Goal: Use online tool/utility: Utilize a website feature to perform a specific function

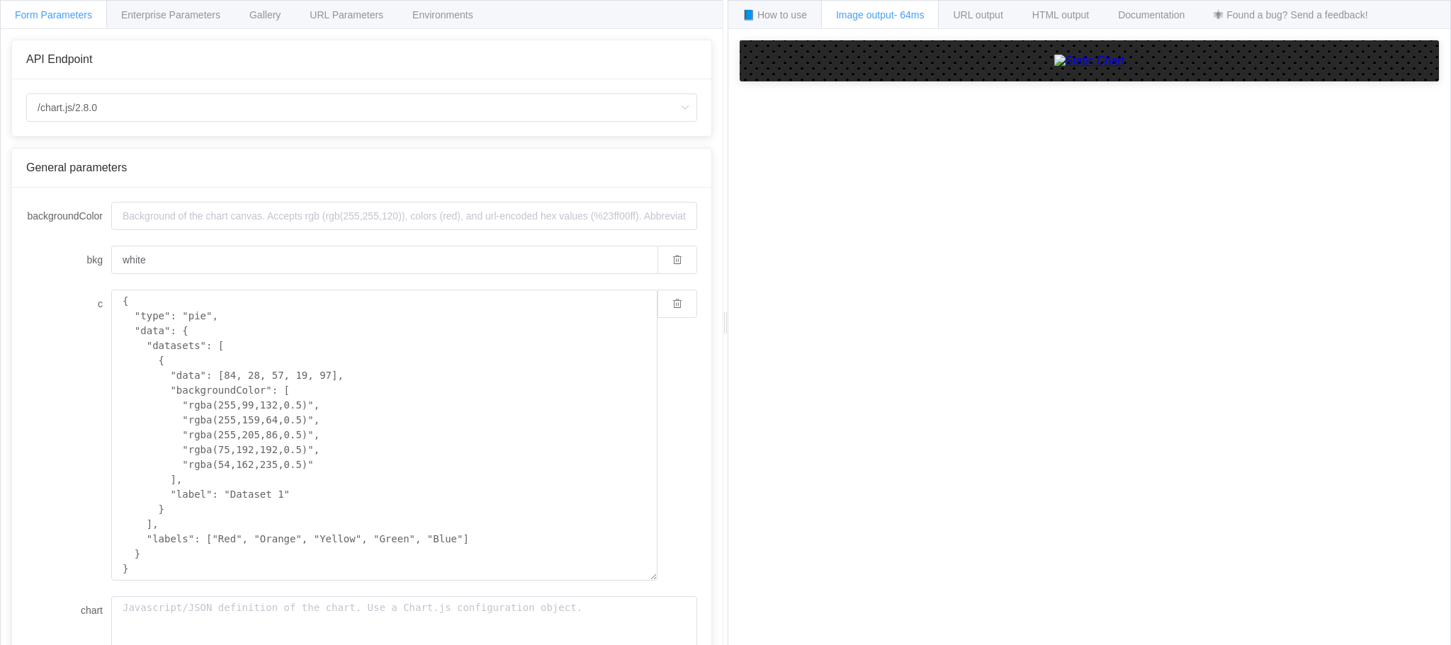
click at [271, 13] on span "Gallery" at bounding box center [264, 14] width 31 height 11
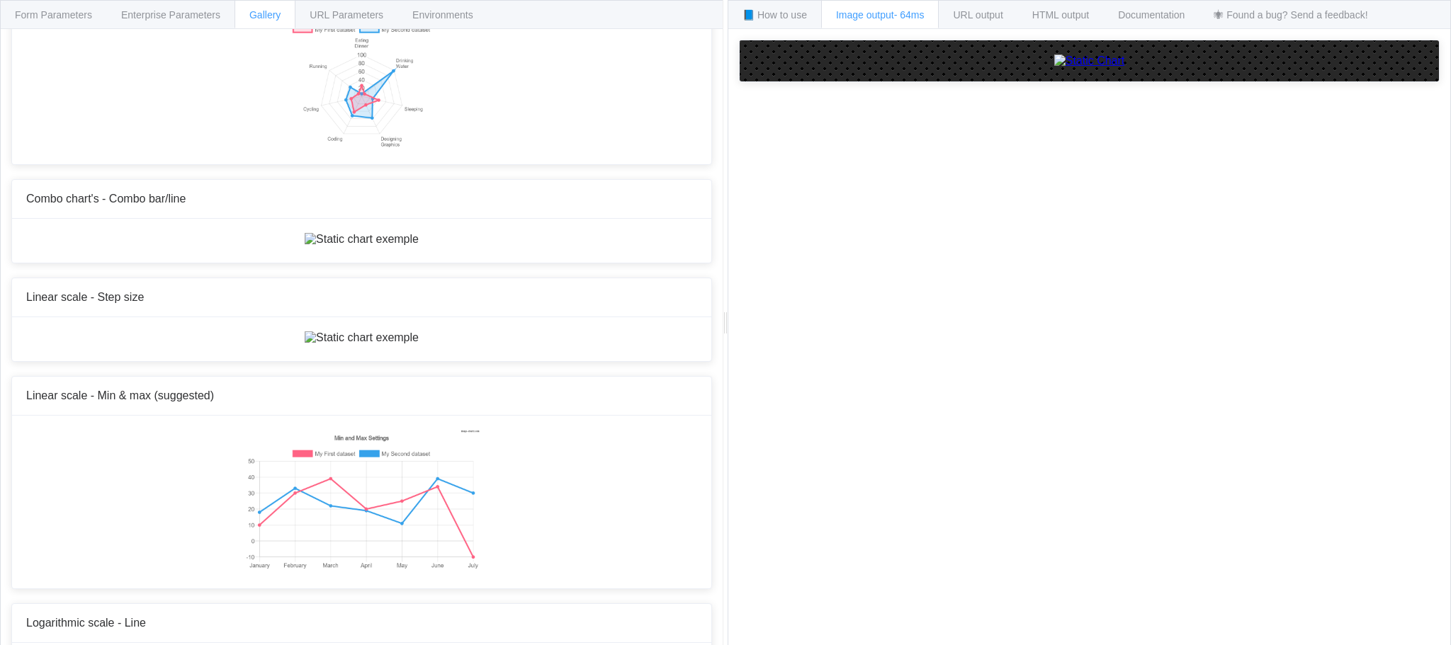
scroll to position [4675, 0]
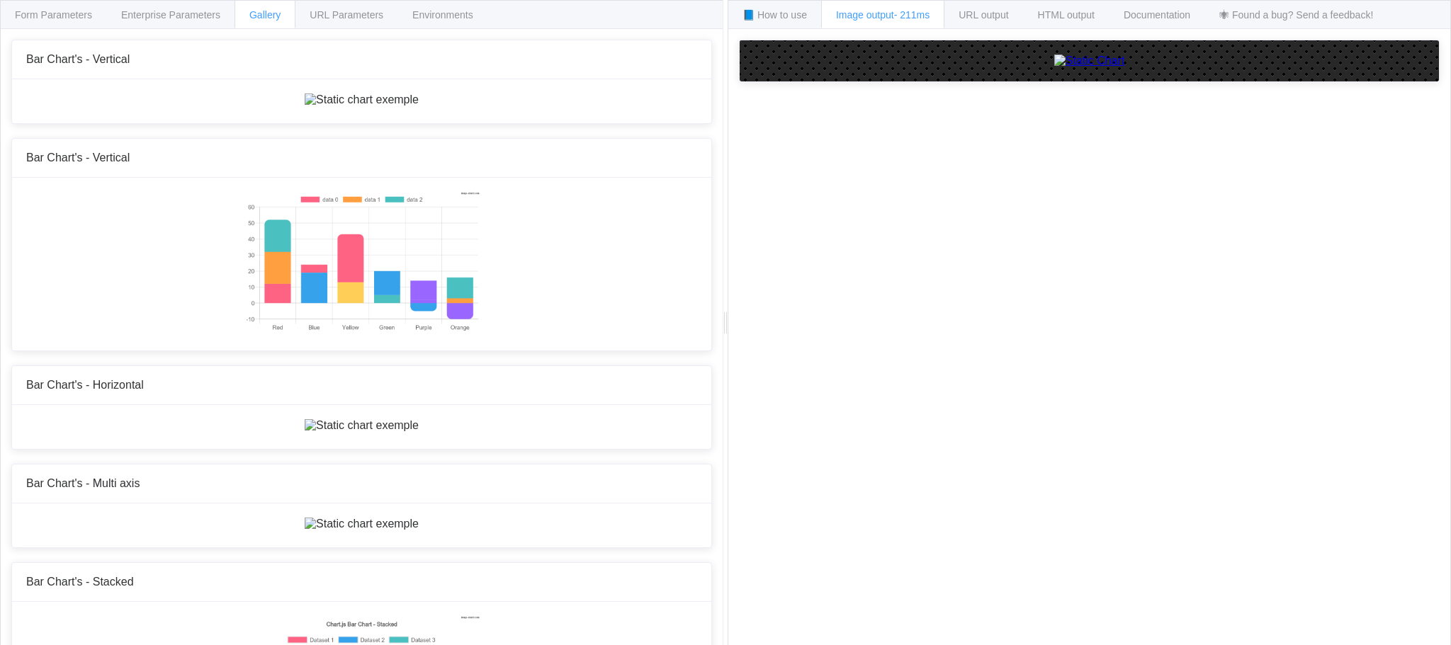
click at [62, 18] on span "Form Parameters" at bounding box center [53, 14] width 77 height 11
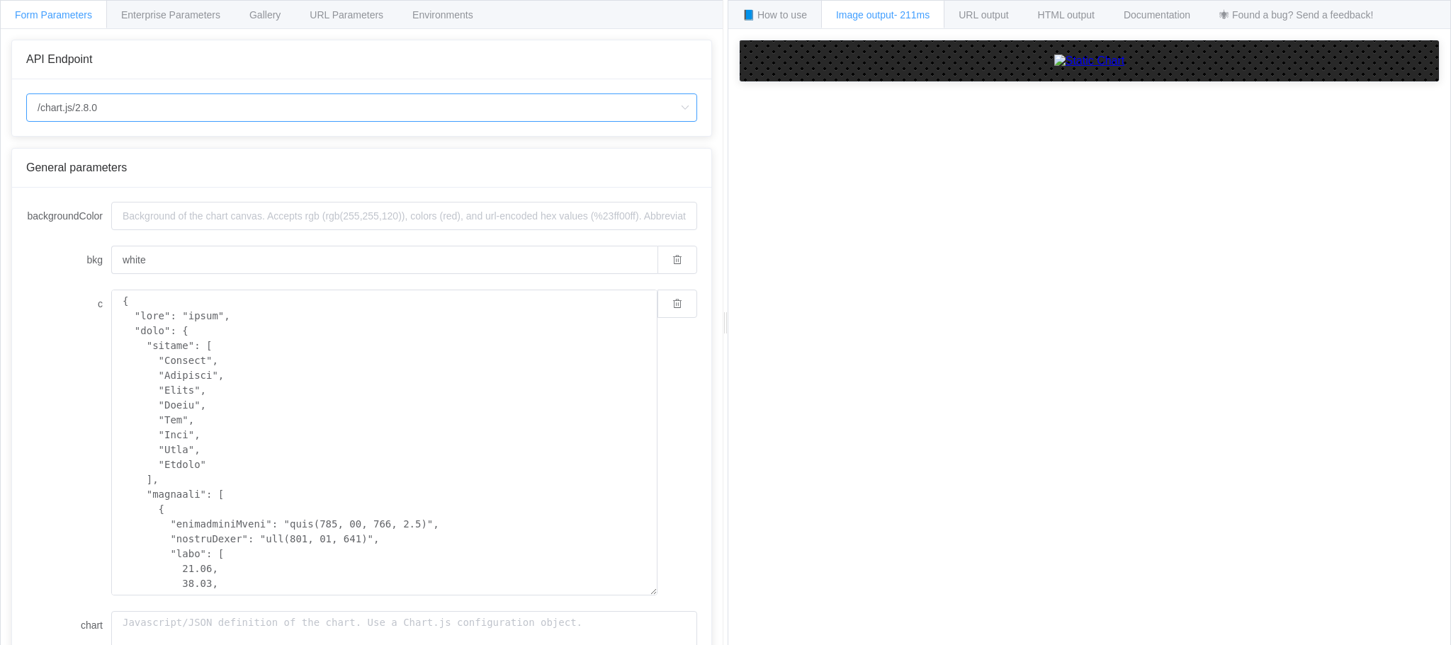
click at [111, 103] on input "/chart.js/2.8.0" at bounding box center [361, 107] width 671 height 28
click at [74, 167] on span "/chart.js/2.8.0" at bounding box center [72, 171] width 63 height 11
drag, startPoint x: 110, startPoint y: 101, endPoint x: 8, endPoint y: 108, distance: 102.9
click at [8, 108] on div "API Endpoint /chart.js/2.8.0 General parameters backgroundColor bkg white c cha…" at bounding box center [362, 348] width 722 height 638
